Goal: Navigation & Orientation: Find specific page/section

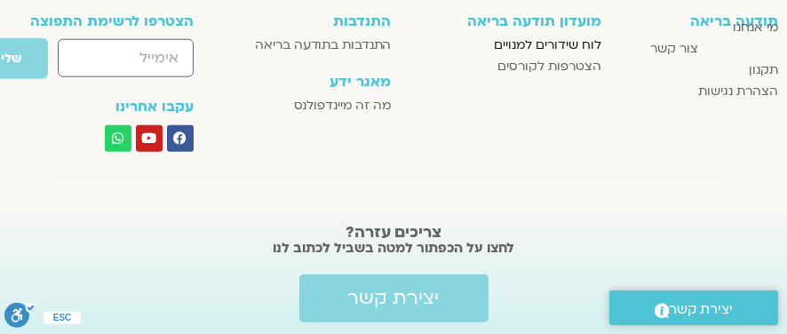
click at [556, 44] on span "לוח שידורים למנויים" at bounding box center [548, 45] width 108 height 21
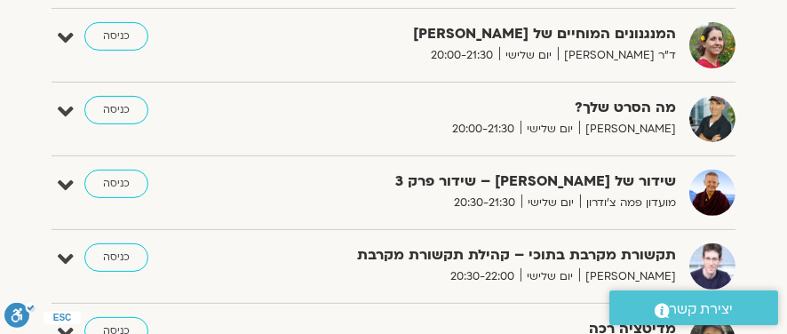
scroll to position [1244, 0]
